Goal: Obtain resource: Download file/media

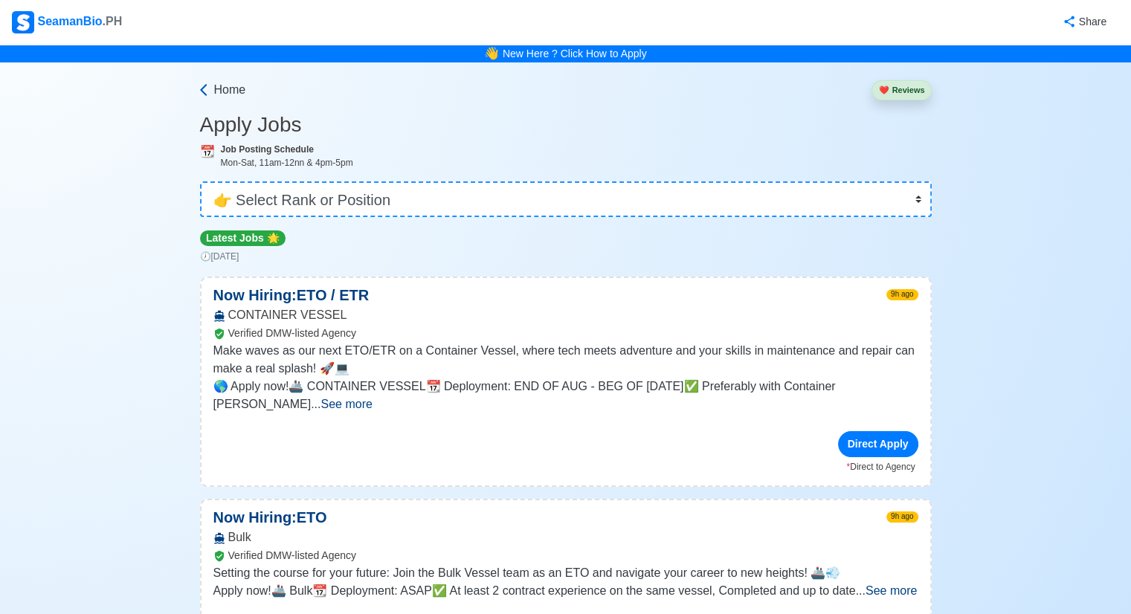
click at [224, 96] on span "Home" at bounding box center [230, 90] width 32 height 18
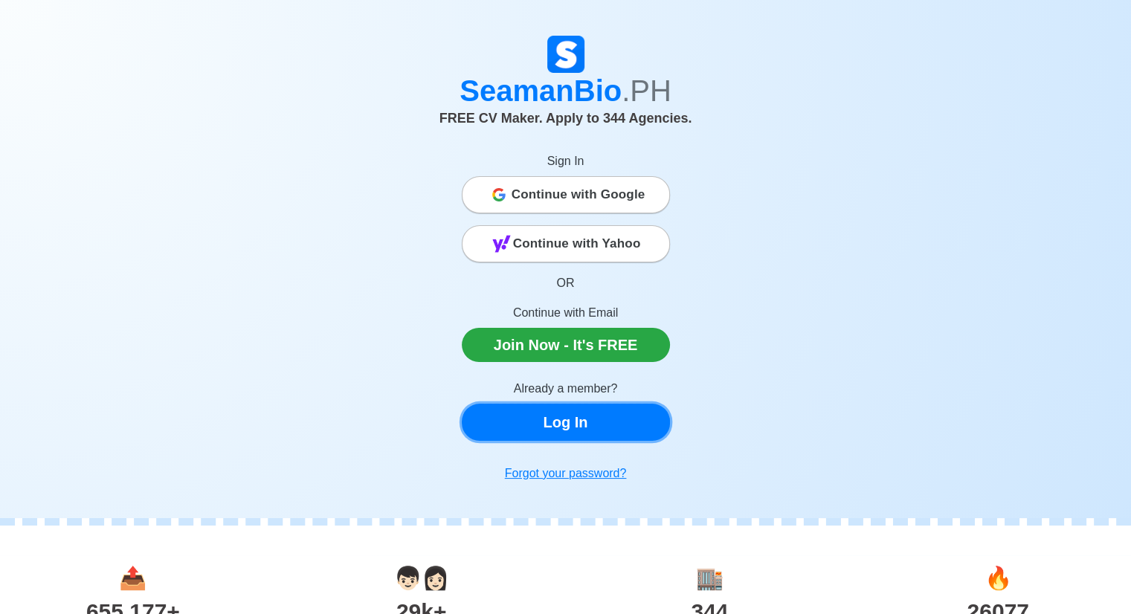
click at [571, 430] on link "Log In" at bounding box center [566, 422] width 208 height 37
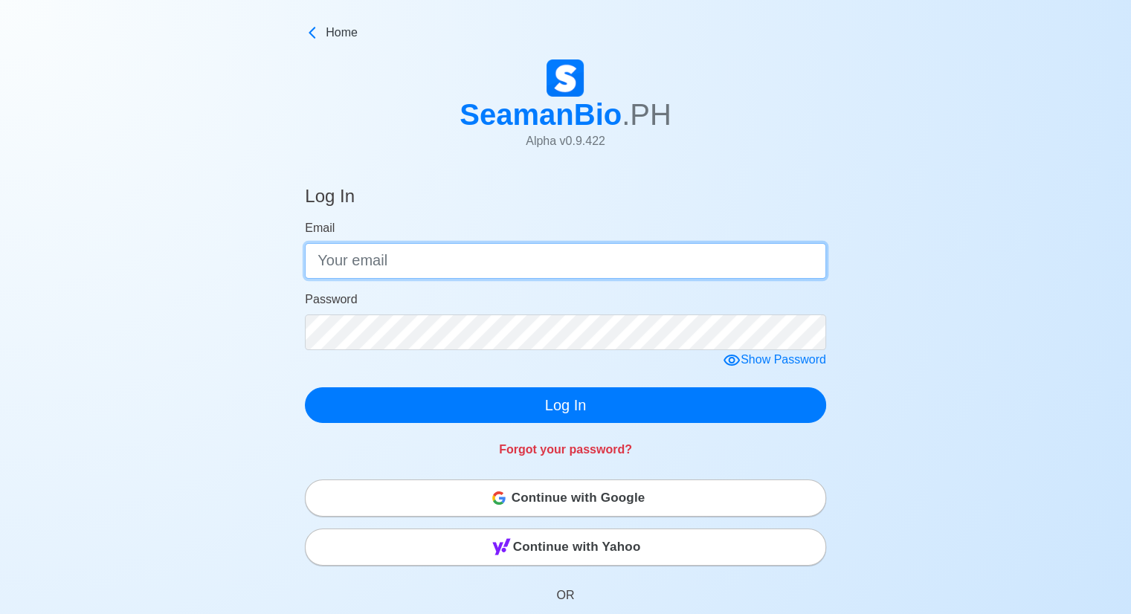
type input "[EMAIL_ADDRESS][DOMAIN_NAME]"
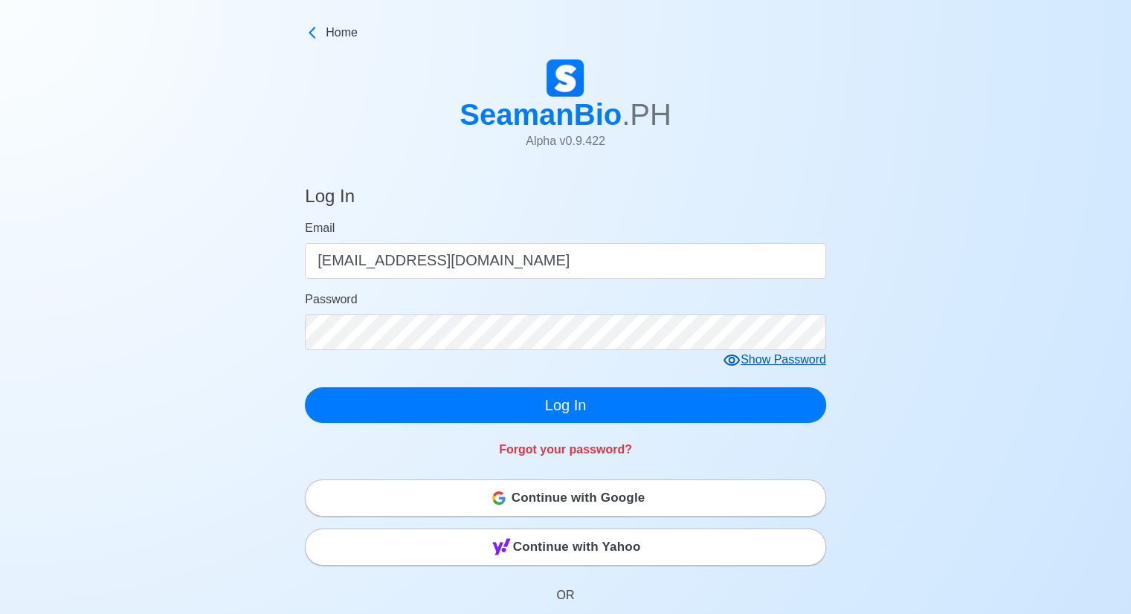
click at [731, 358] on icon at bounding box center [732, 361] width 18 height 18
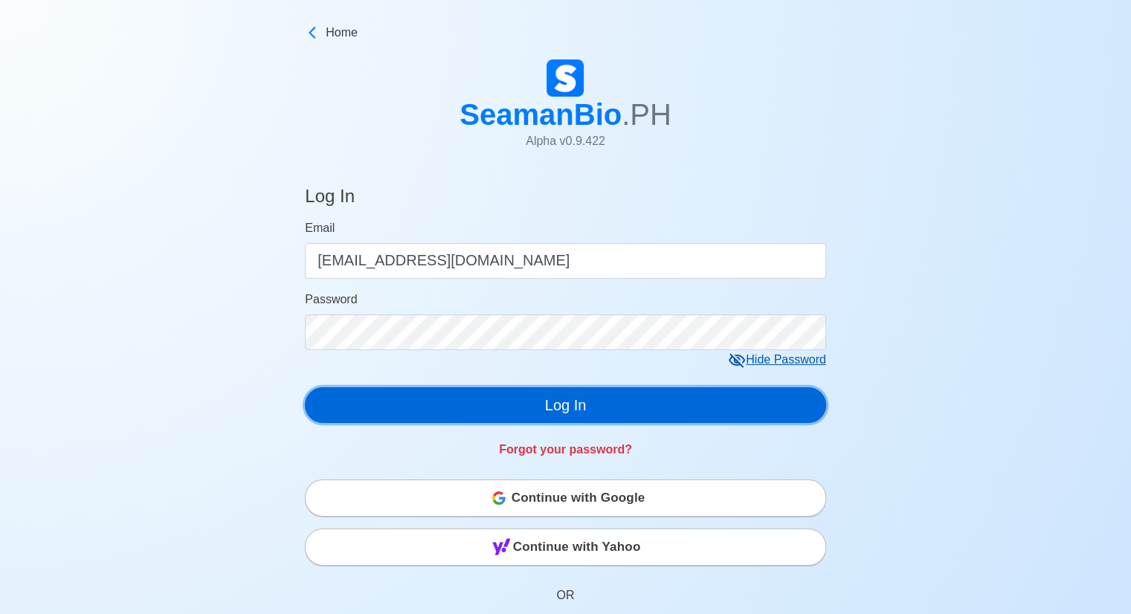
click at [656, 402] on button "Log In" at bounding box center [565, 405] width 521 height 36
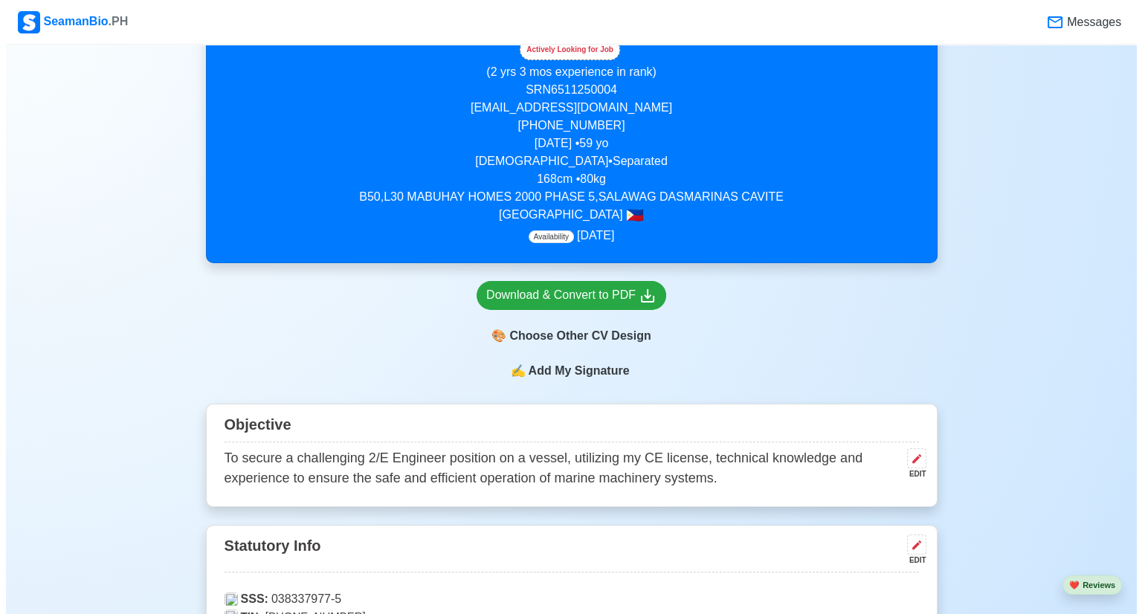
scroll to position [297, 0]
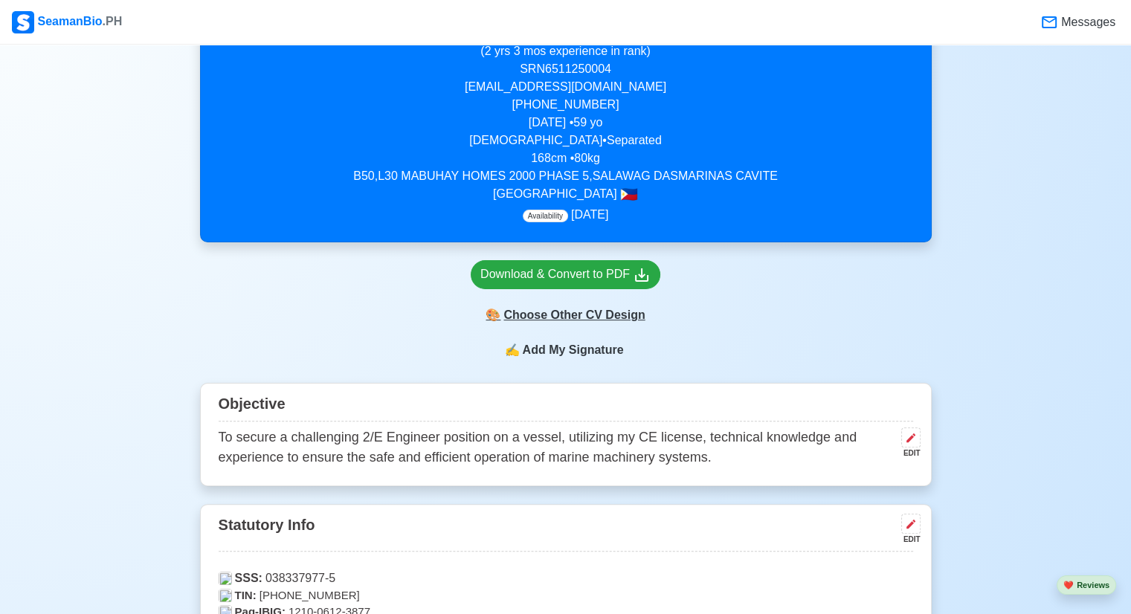
click at [578, 319] on div "🎨 Choose Other CV Design" at bounding box center [566, 315] width 190 height 28
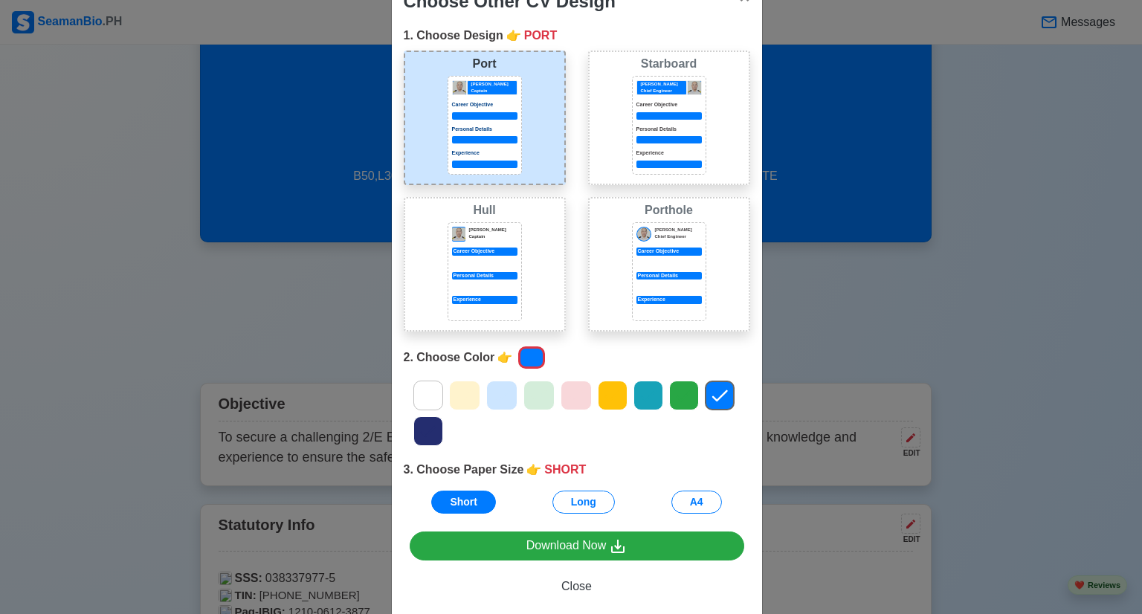
scroll to position [70, 0]
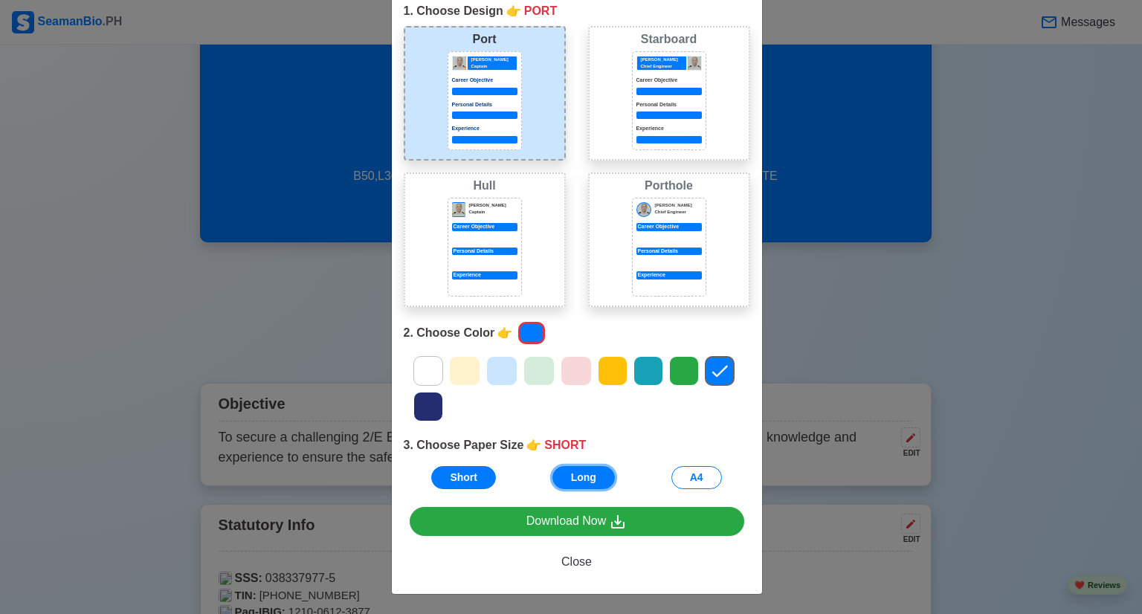
click at [580, 477] on button "Long" at bounding box center [583, 477] width 62 height 23
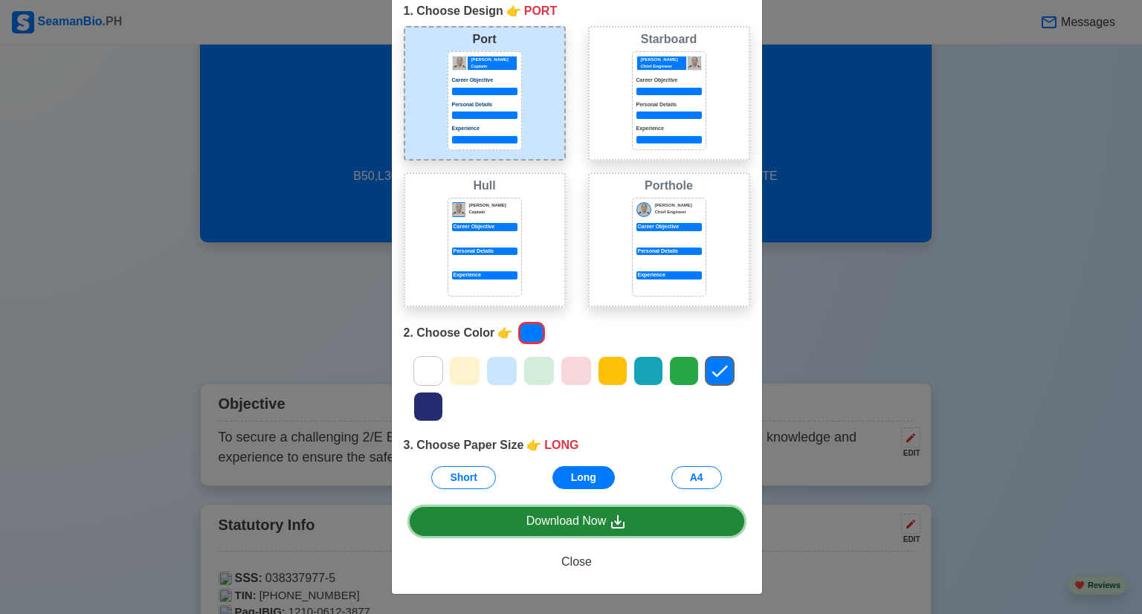
click at [561, 519] on div "Download Now" at bounding box center [576, 521] width 101 height 19
